Goal: Task Accomplishment & Management: Manage account settings

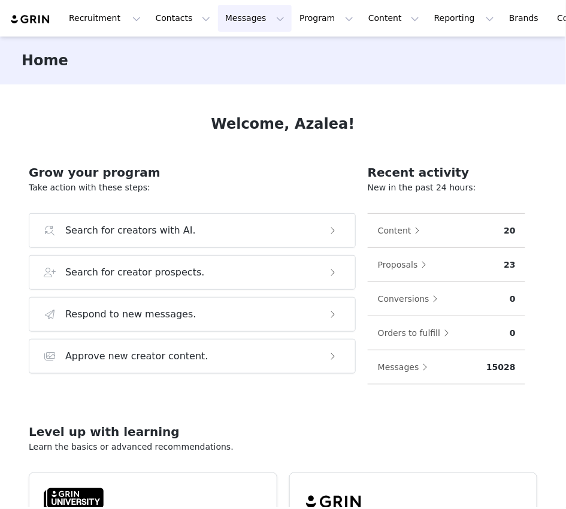
click at [248, 17] on button "Messages Messages" at bounding box center [255, 18] width 74 height 27
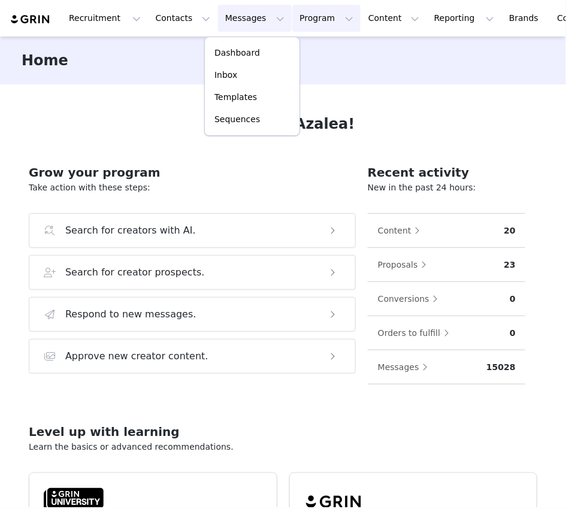
click at [307, 28] on button "Program Program" at bounding box center [326, 18] width 68 height 27
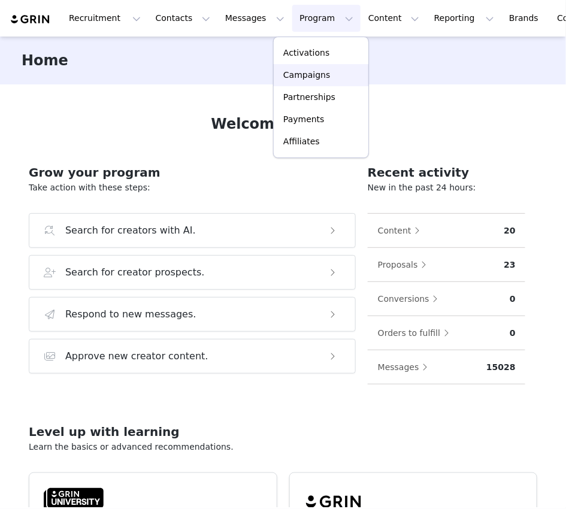
click at [309, 70] on p "Campaigns" at bounding box center [306, 75] width 47 height 13
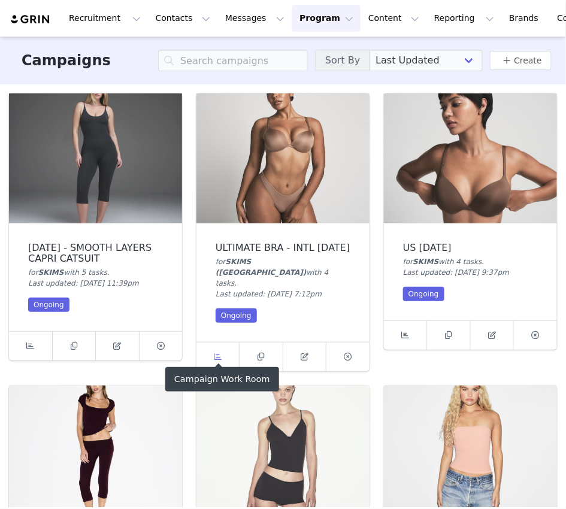
click at [220, 353] on link at bounding box center [219, 357] width 44 height 29
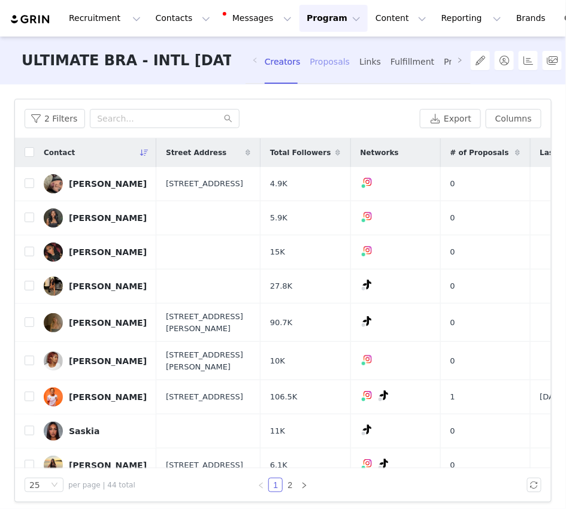
click at [323, 59] on div "Proposals" at bounding box center [330, 62] width 40 height 32
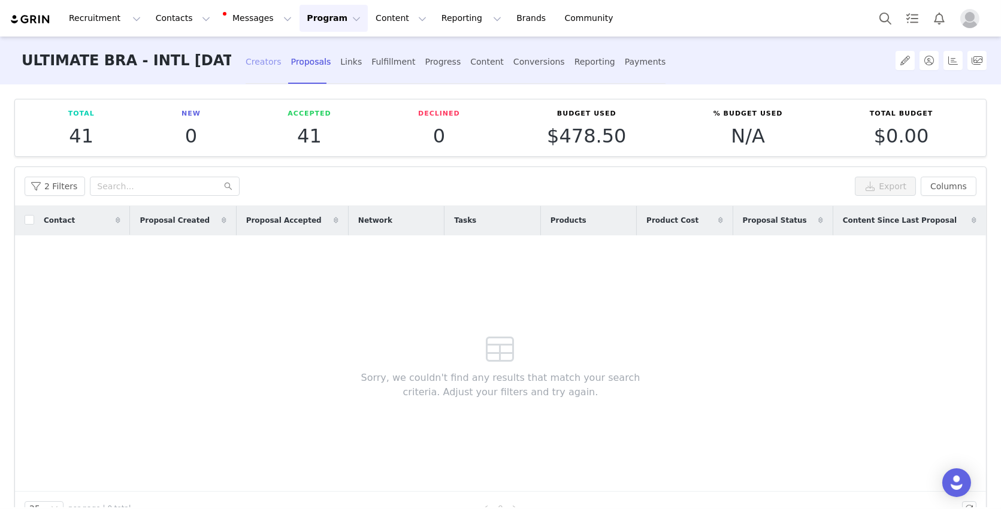
click at [267, 62] on div "Creators" at bounding box center [264, 62] width 36 height 32
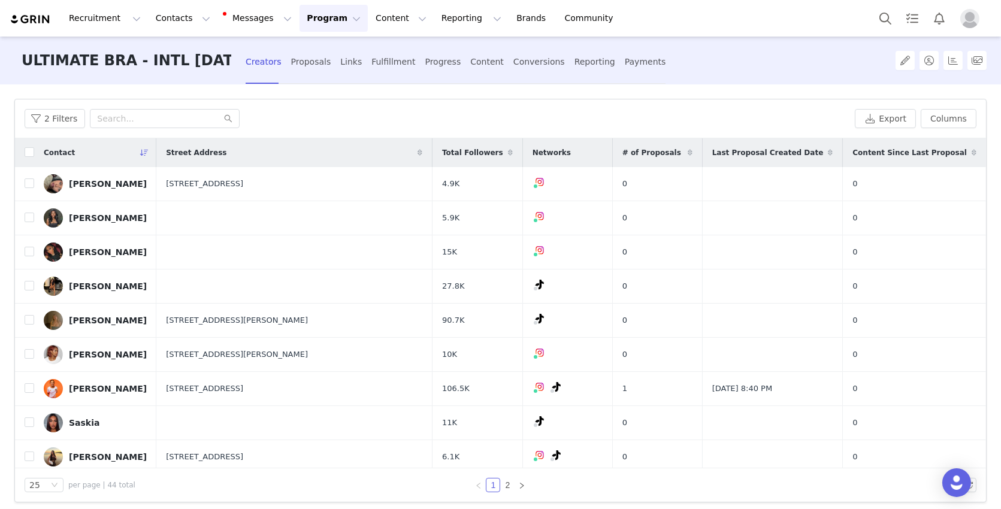
click at [324, 19] on button "Program Program" at bounding box center [334, 18] width 68 height 27
click at [338, 85] on link "Campaigns" at bounding box center [328, 75] width 95 height 22
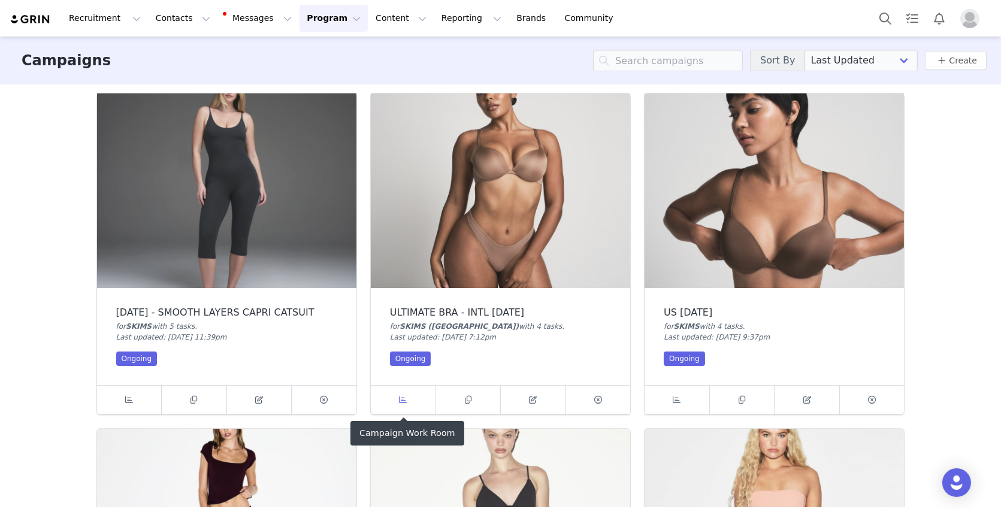
click at [409, 401] on span at bounding box center [403, 400] width 14 height 14
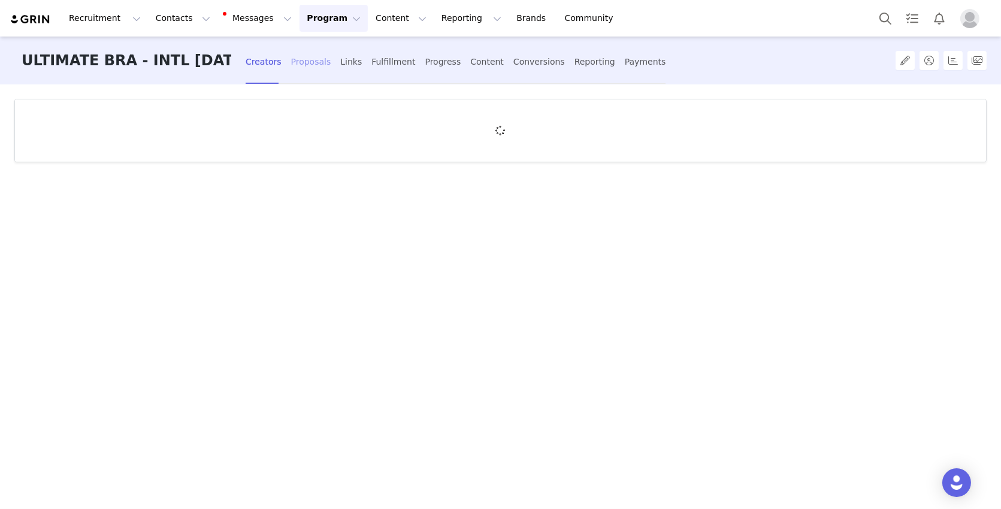
click at [312, 55] on div "Proposals" at bounding box center [311, 62] width 40 height 32
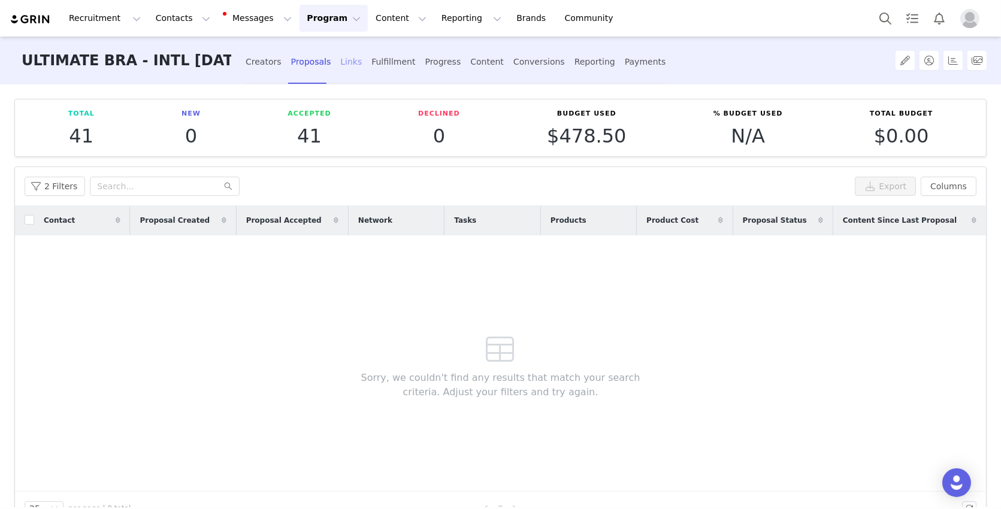
click at [355, 57] on div "Links" at bounding box center [351, 62] width 22 height 32
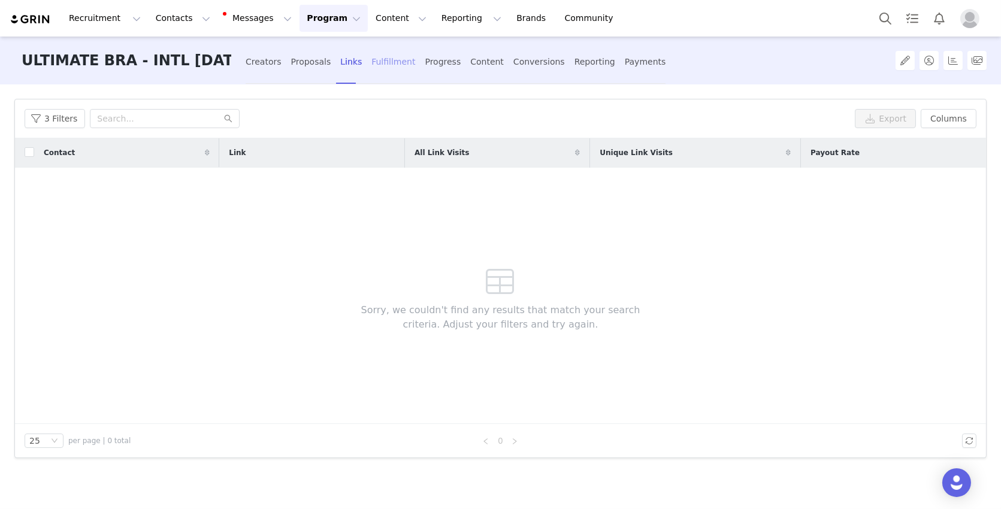
click at [372, 59] on div "Fulfillment" at bounding box center [394, 62] width 44 height 32
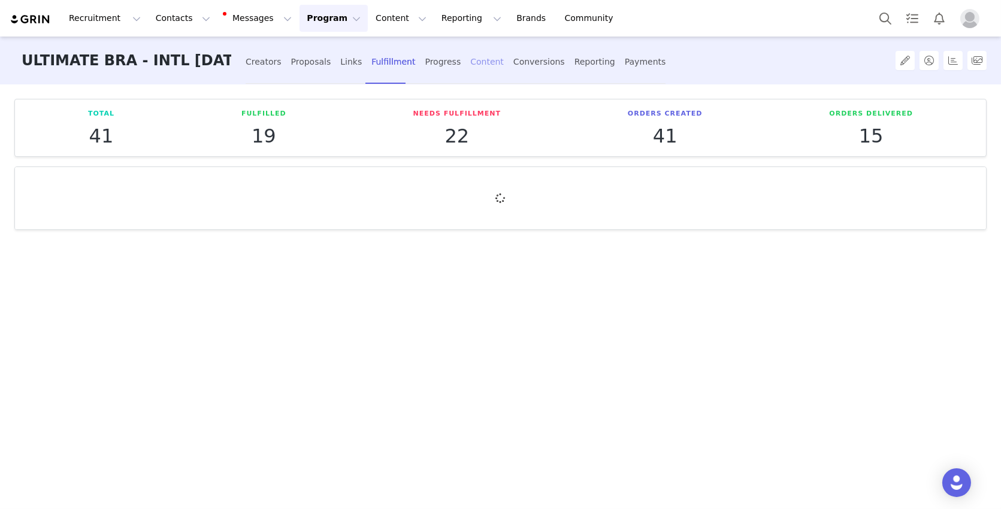
click at [471, 63] on div "Content" at bounding box center [487, 62] width 34 height 32
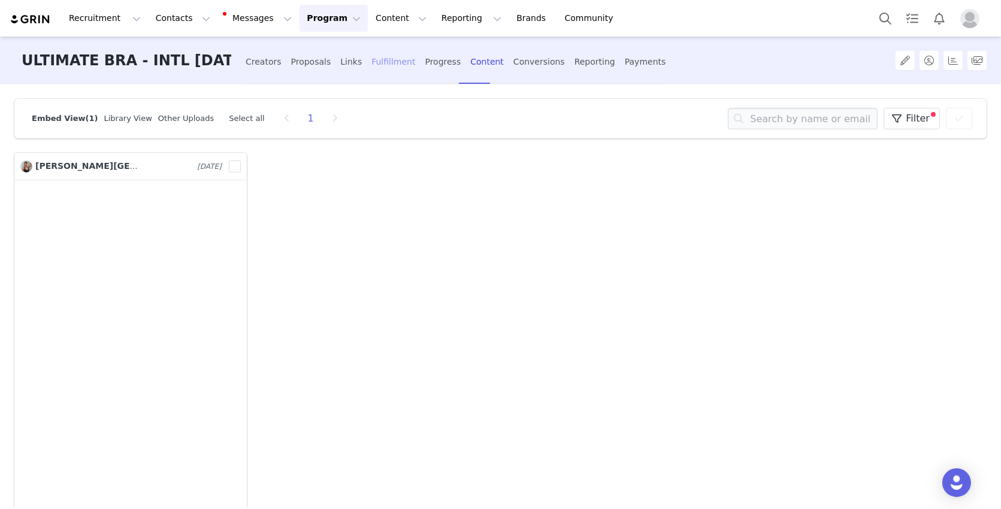
click at [396, 58] on div "Fulfillment" at bounding box center [394, 62] width 44 height 32
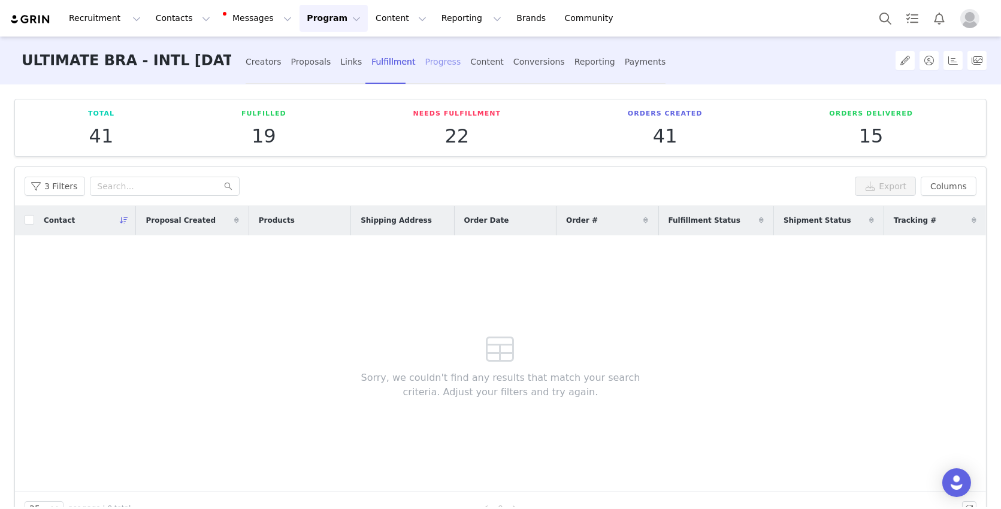
click at [427, 58] on div "Progress" at bounding box center [443, 62] width 36 height 32
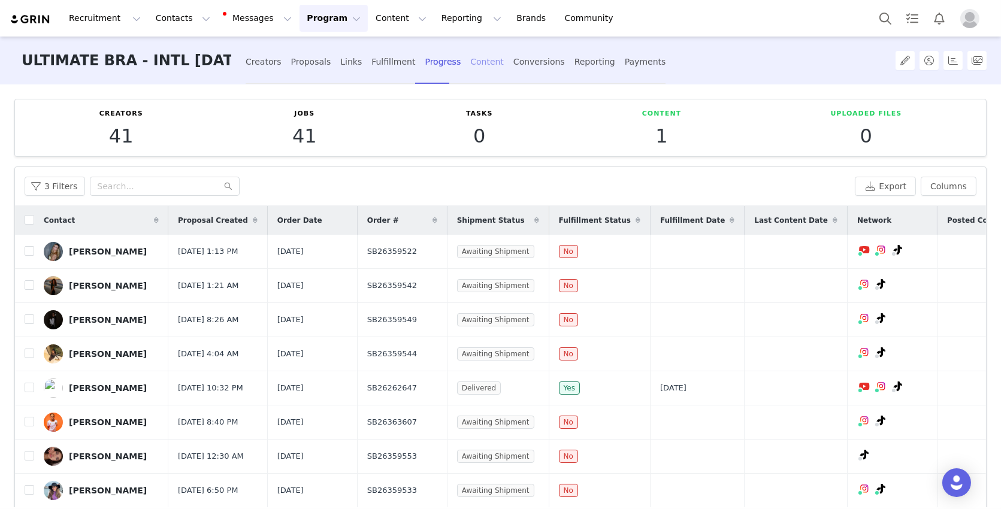
click at [478, 61] on div "Content" at bounding box center [487, 62] width 34 height 32
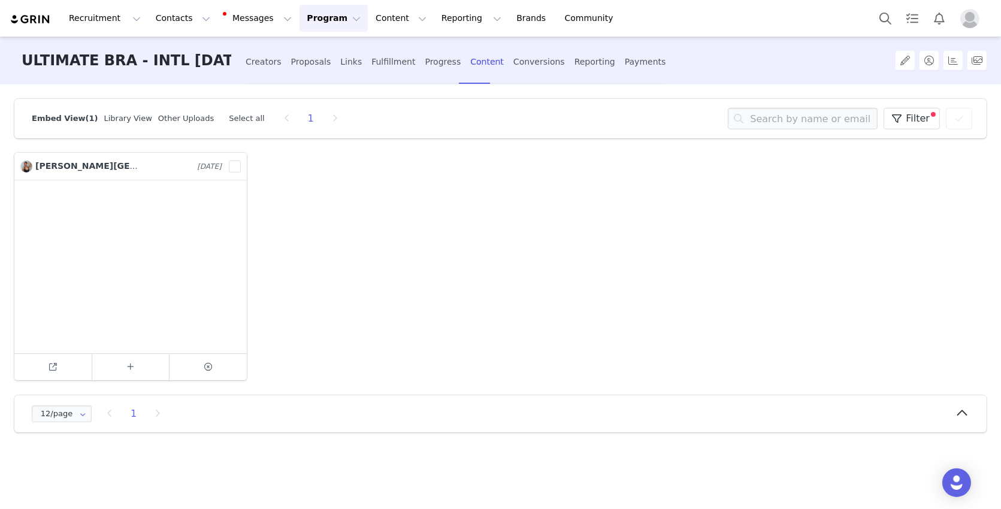
click at [183, 123] on div "Other Uploads" at bounding box center [183, 119] width 62 height 12
click at [183, 113] on div "Other Uploads" at bounding box center [183, 119] width 62 height 12
click at [183, 117] on link "Other Uploads" at bounding box center [186, 118] width 56 height 9
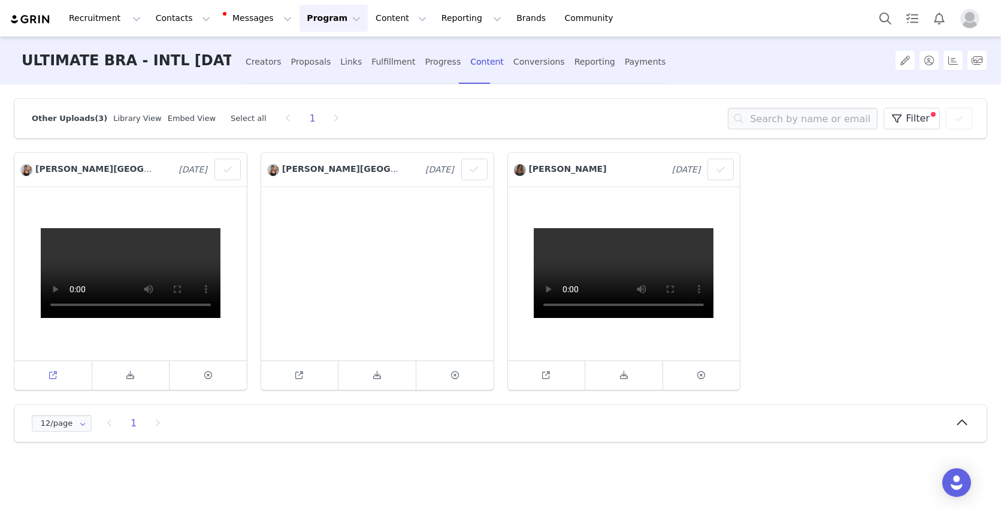
click at [51, 378] on icon at bounding box center [53, 376] width 8 height 8
click at [135, 119] on link "Library View" at bounding box center [137, 118] width 48 height 9
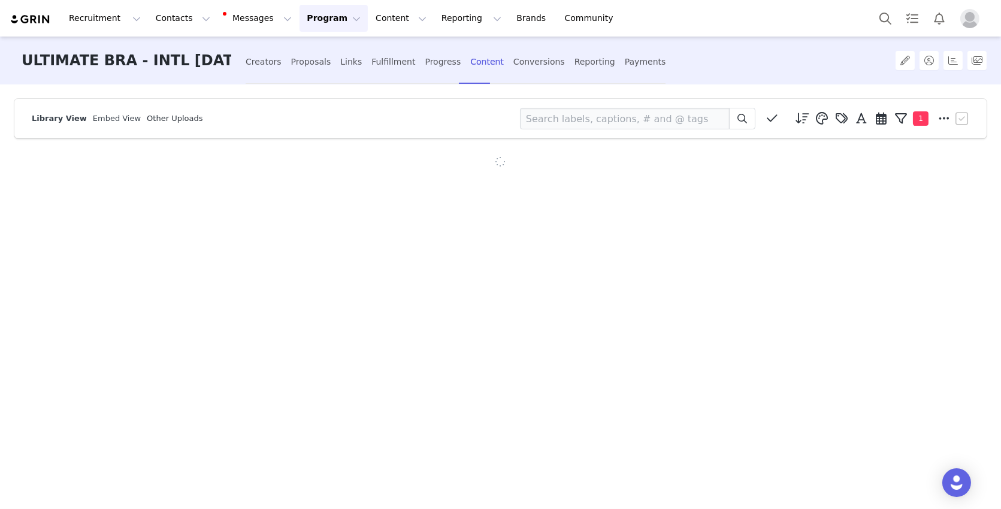
click at [166, 117] on link "Other Uploads" at bounding box center [175, 118] width 56 height 9
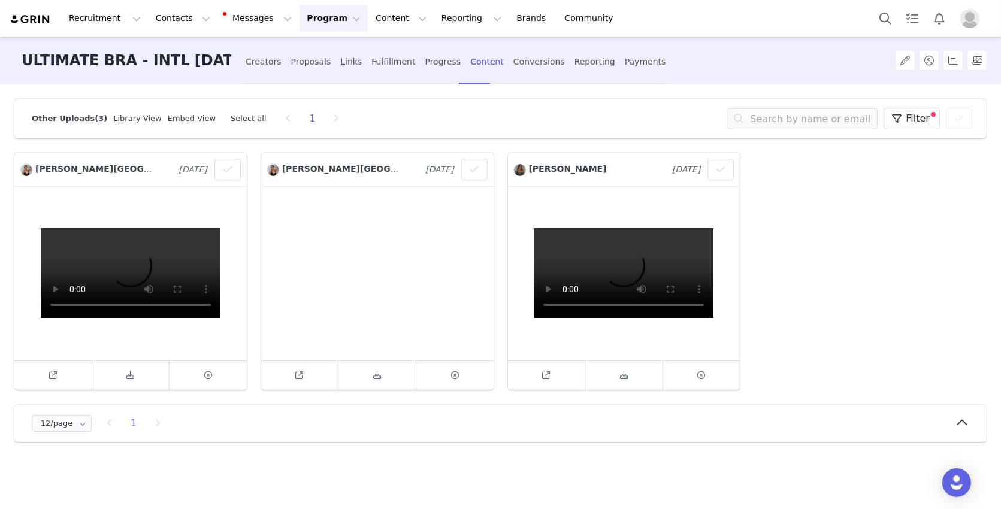
click at [119, 120] on link "Library View" at bounding box center [137, 118] width 48 height 9
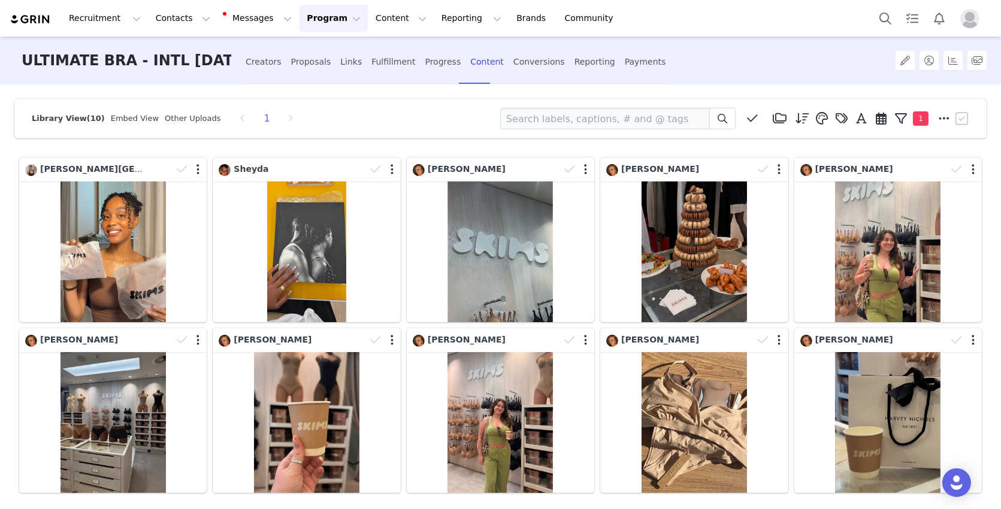
click at [119, 120] on link "Embed View" at bounding box center [135, 118] width 48 height 9
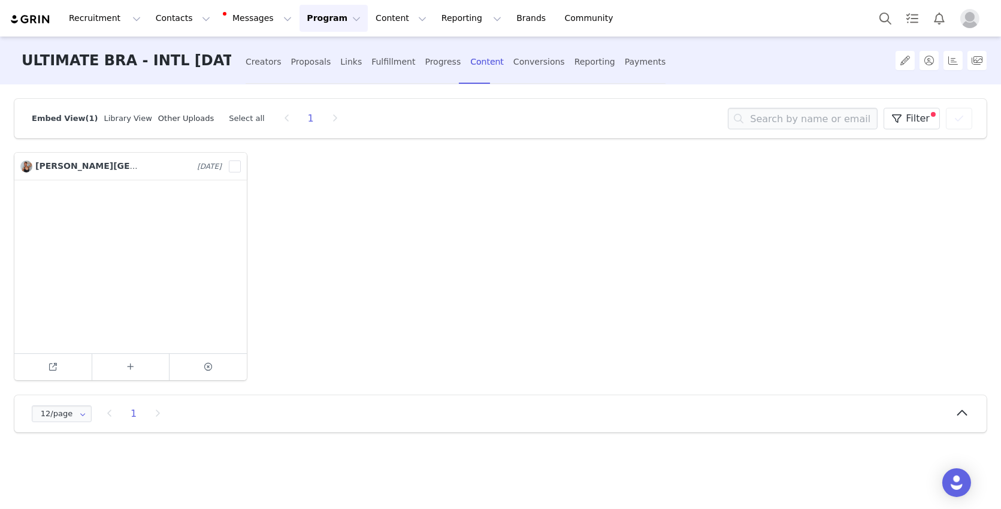
click at [192, 117] on link "Other Uploads" at bounding box center [186, 118] width 56 height 9
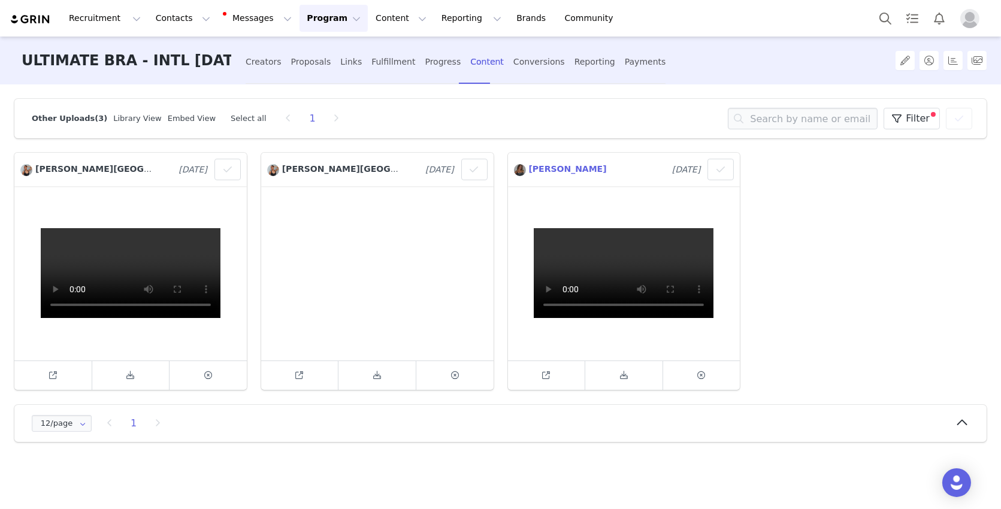
click at [546, 170] on span "[PERSON_NAME]" at bounding box center [568, 169] width 78 height 10
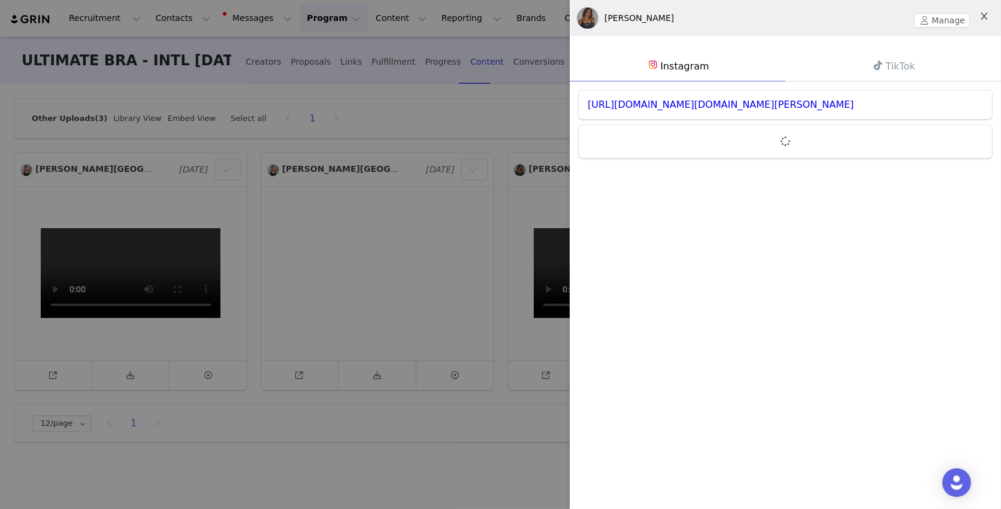
click at [566, 20] on button "Close" at bounding box center [985, 17] width 34 height 34
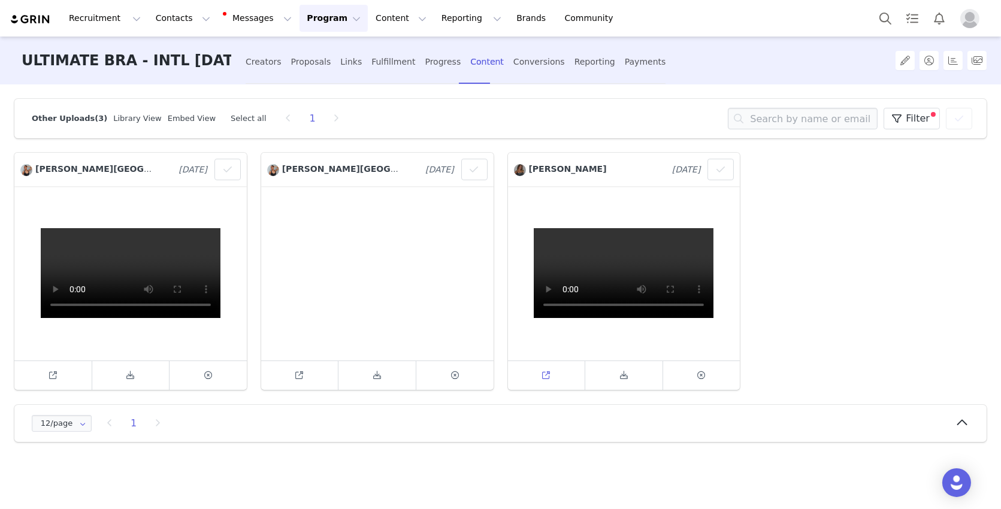
click at [554, 361] on link at bounding box center [547, 375] width 78 height 29
drag, startPoint x: 998, startPoint y: 56, endPoint x: 848, endPoint y: 56, distance: 150.4
click at [566, 56] on div "ULTIMATE BRA - INTL [DATE] Creators Proposals Links Fulfillment Progress Conten…" at bounding box center [500, 61] width 1001 height 48
